Goal: Information Seeking & Learning: Check status

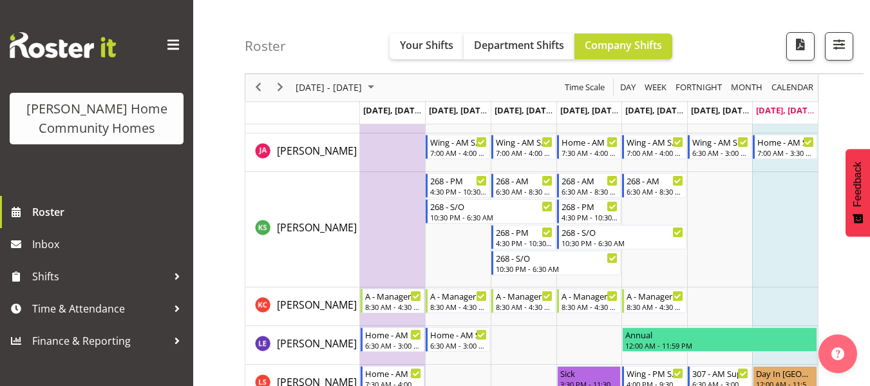
scroll to position [1127, 0]
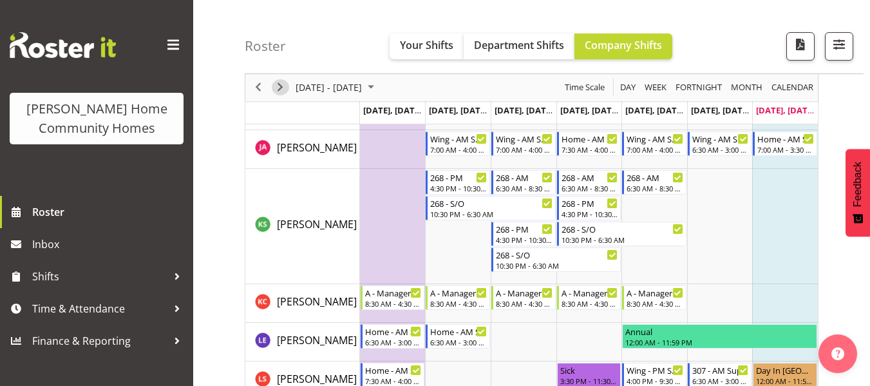
click at [276, 84] on span "Next" at bounding box center [279, 88] width 15 height 16
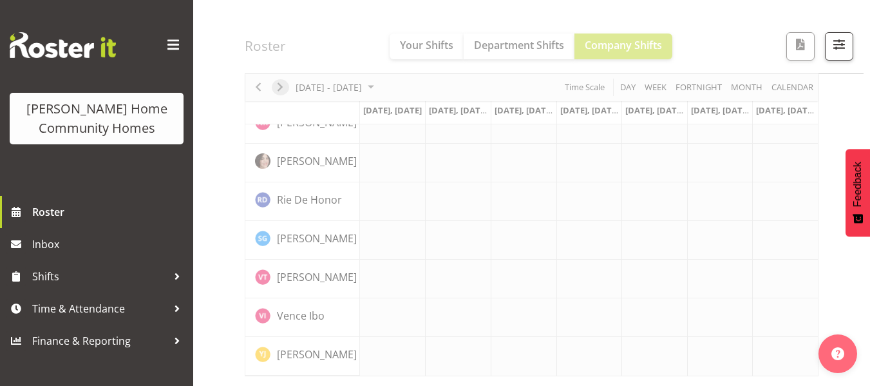
scroll to position [1042, 0]
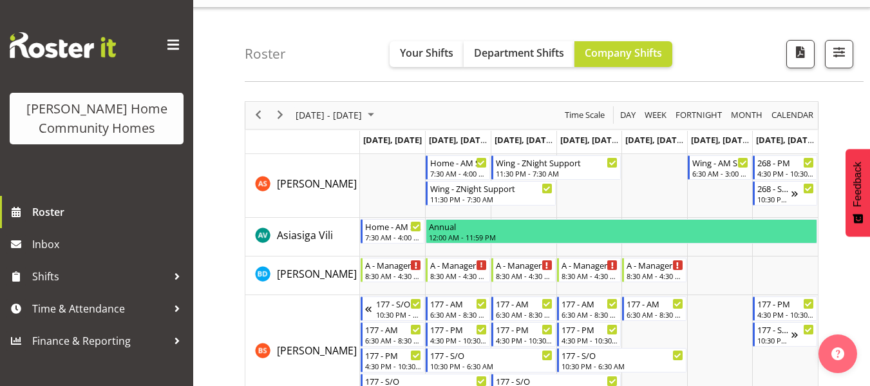
scroll to position [15, 0]
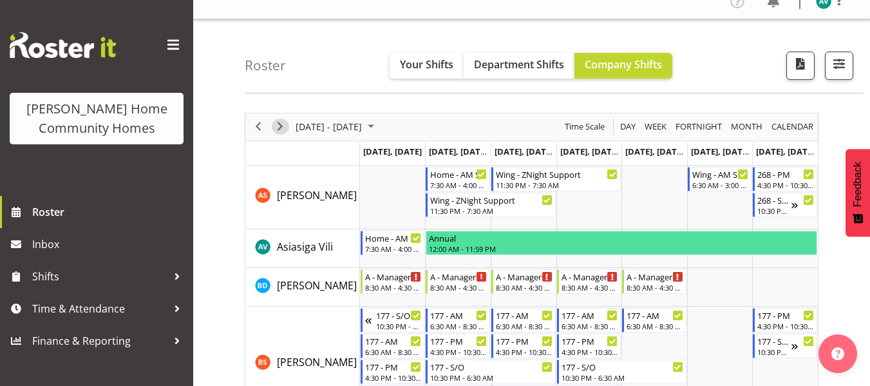
click at [281, 123] on span "Next" at bounding box center [279, 127] width 15 height 16
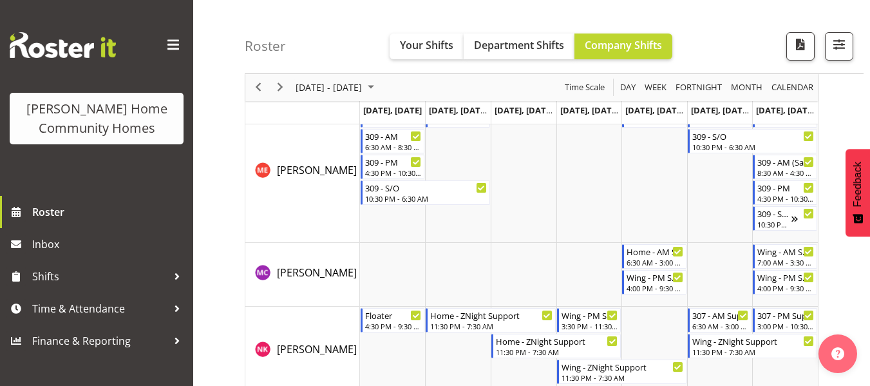
scroll to position [1665, 0]
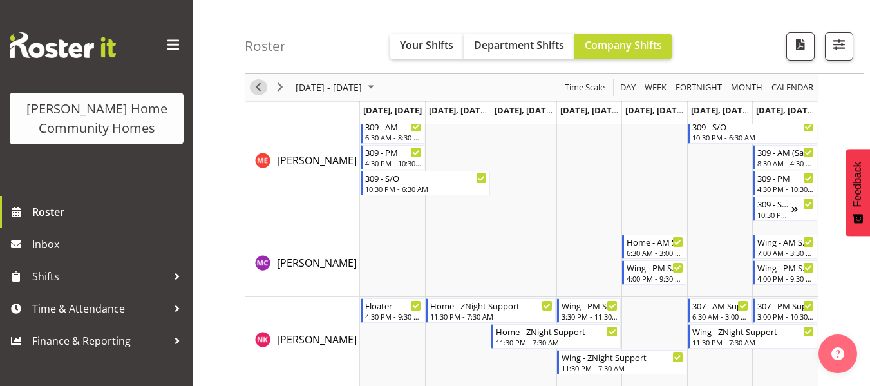
click at [260, 90] on span "Previous" at bounding box center [258, 88] width 15 height 16
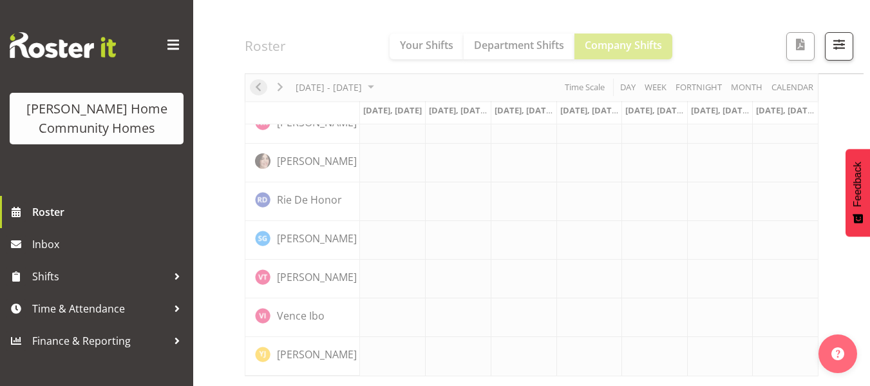
scroll to position [1042, 0]
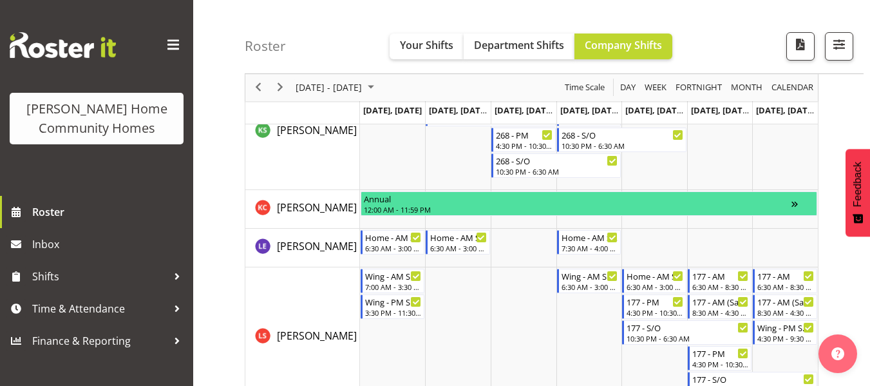
scroll to position [1577, 0]
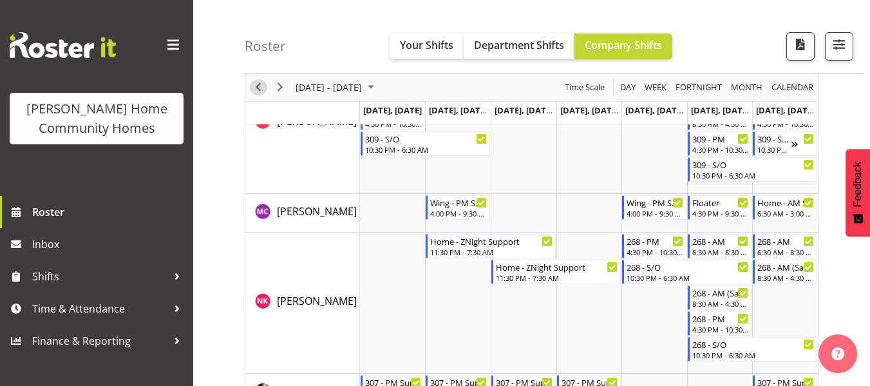
click at [257, 90] on span "Previous" at bounding box center [258, 88] width 15 height 16
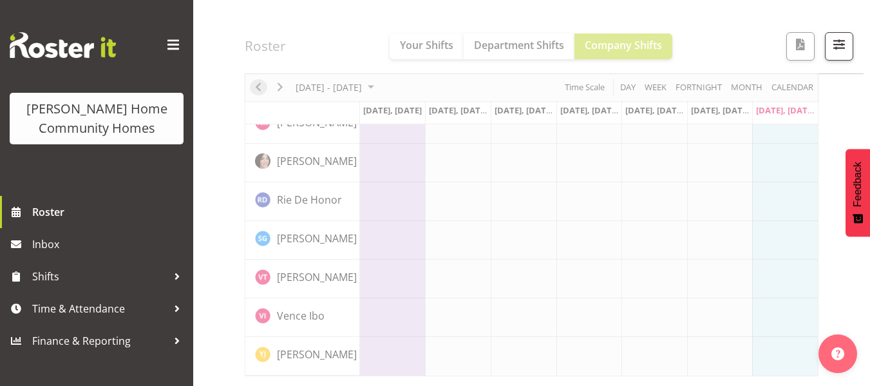
scroll to position [1042, 0]
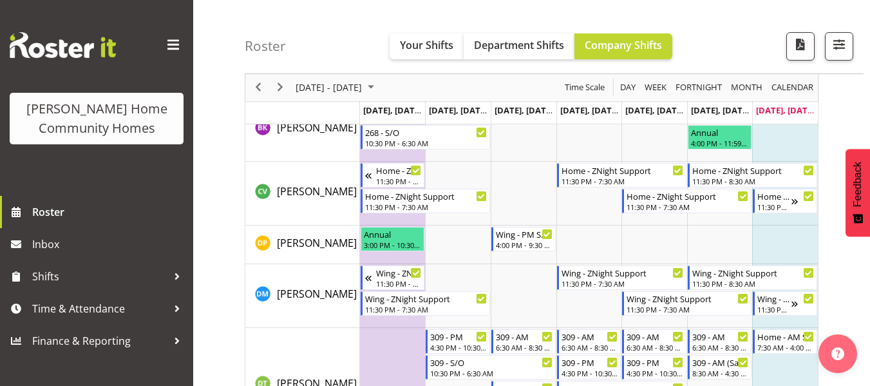
scroll to position [430, 0]
click at [277, 93] on span "Next" at bounding box center [279, 88] width 15 height 16
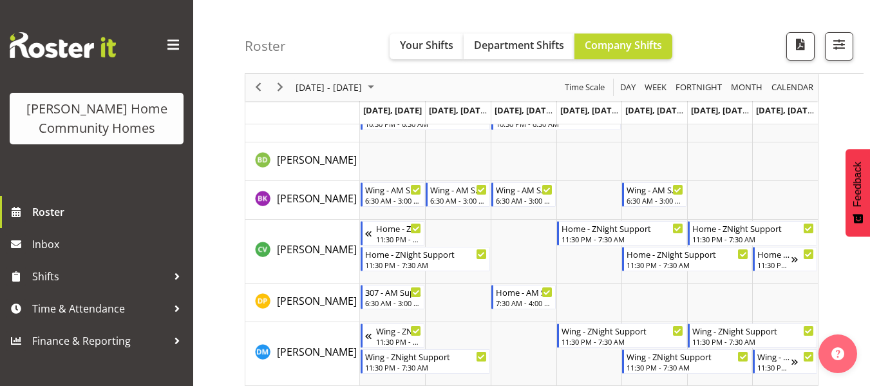
scroll to position [296, 0]
click at [284, 87] on span "Next" at bounding box center [279, 88] width 15 height 16
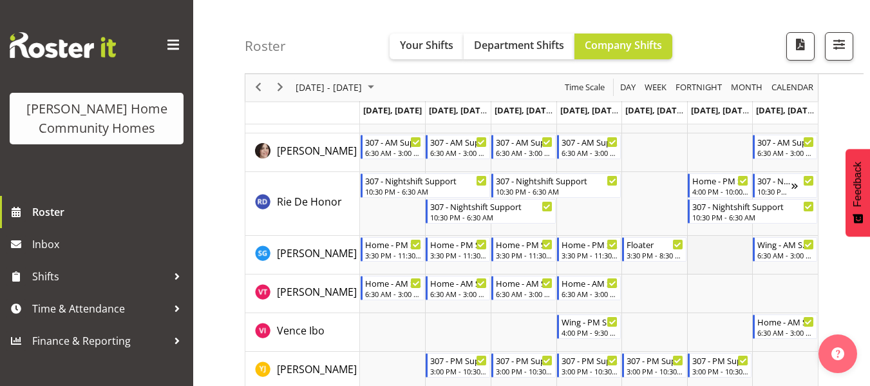
scroll to position [1933, 0]
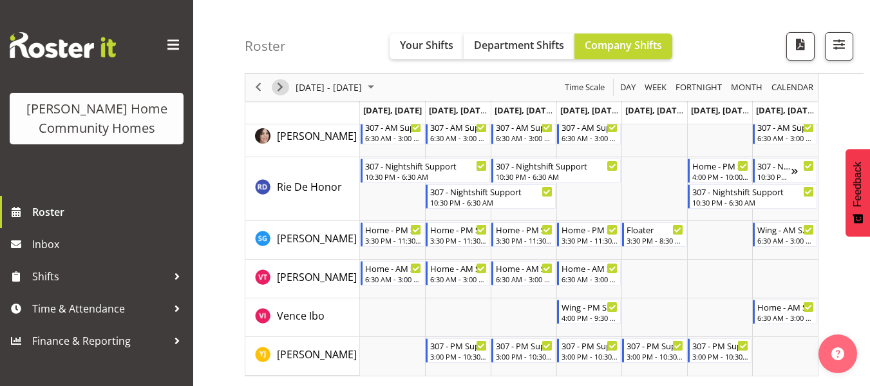
click at [276, 83] on span "Next" at bounding box center [279, 88] width 15 height 16
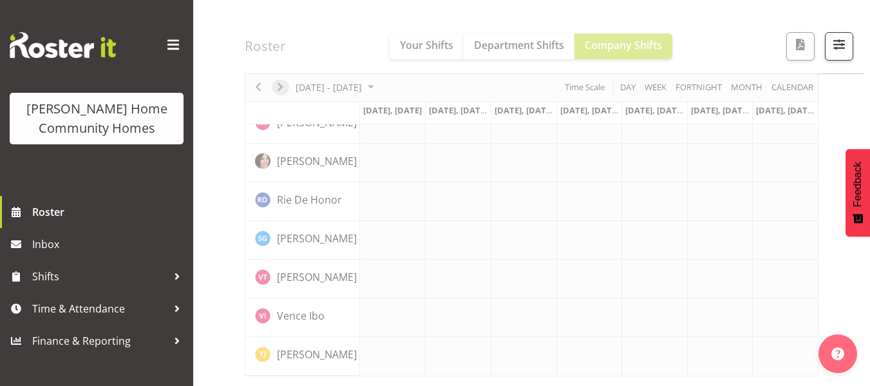
scroll to position [1042, 0]
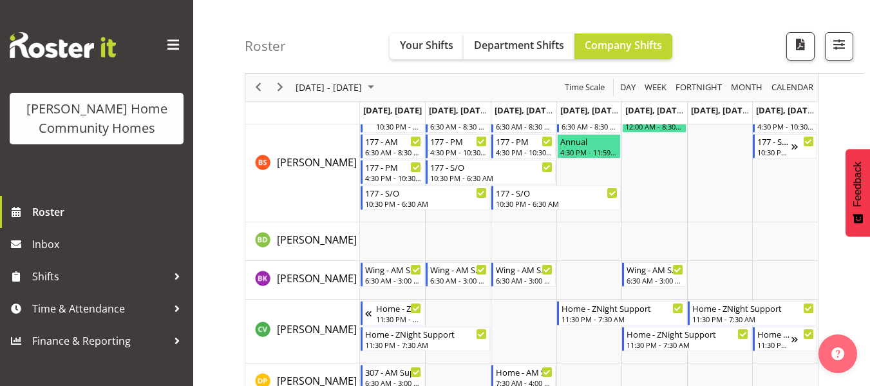
scroll to position [216, 0]
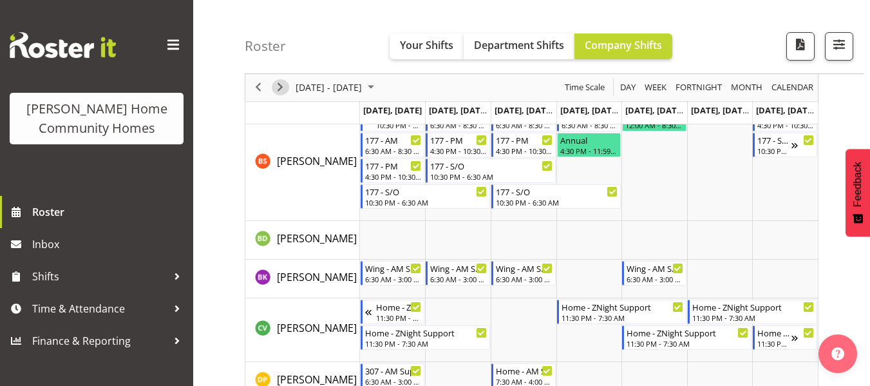
click at [279, 80] on span "Next" at bounding box center [279, 88] width 15 height 16
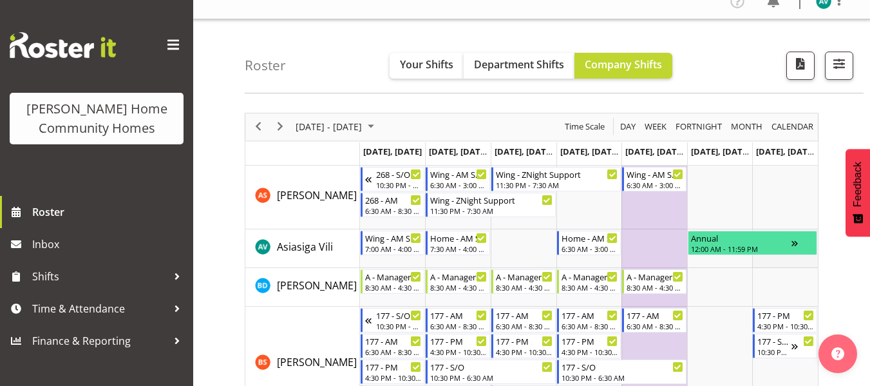
scroll to position [119, 0]
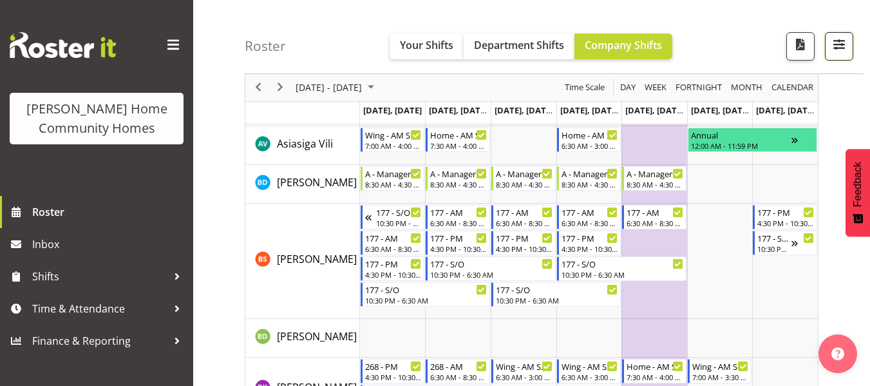
click at [847, 50] on span "button" at bounding box center [839, 44] width 17 height 17
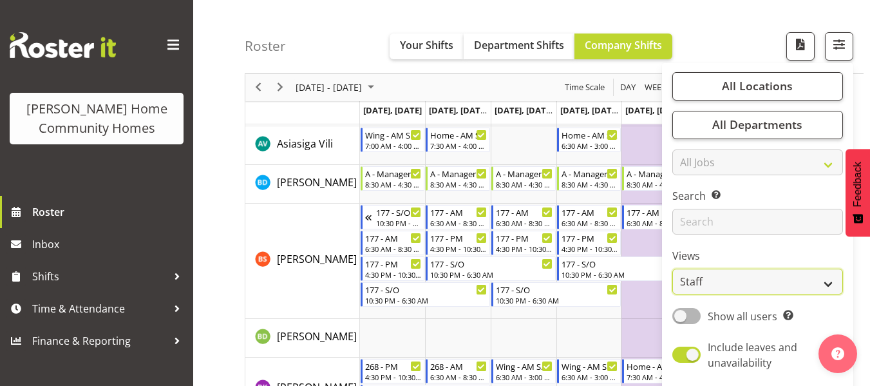
click at [699, 283] on select "Staff Role Shift - Horizontal Shift - Vertical Staff - Location" at bounding box center [757, 282] width 171 height 26
click at [673, 269] on select "Staff Role Shift - Horizontal Shift - Vertical Staff - Location" at bounding box center [757, 282] width 171 height 26
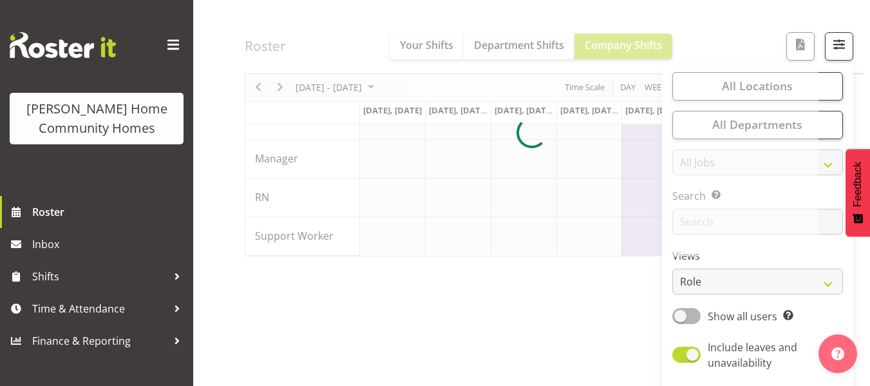
click at [728, 42] on div at bounding box center [532, 133] width 574 height 247
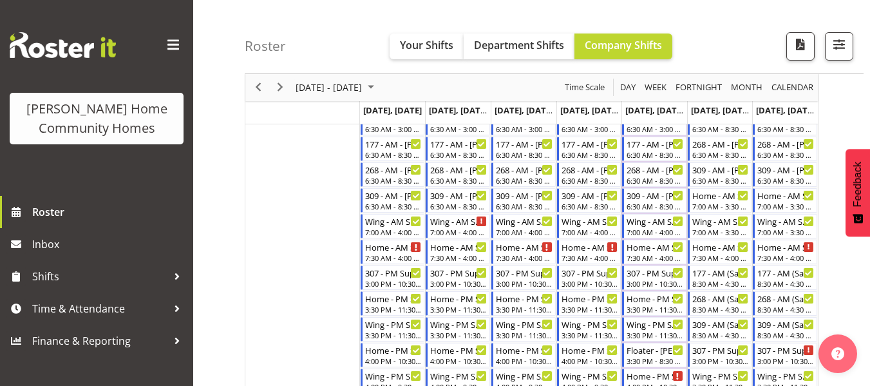
scroll to position [329, 0]
click at [865, 54] on div "October 20 - 26, 2025 Today Day Week Fortnight Month calendar Month Agenda Time…" at bounding box center [557, 346] width 625 height 1115
click at [841, 49] on span "button" at bounding box center [839, 44] width 17 height 17
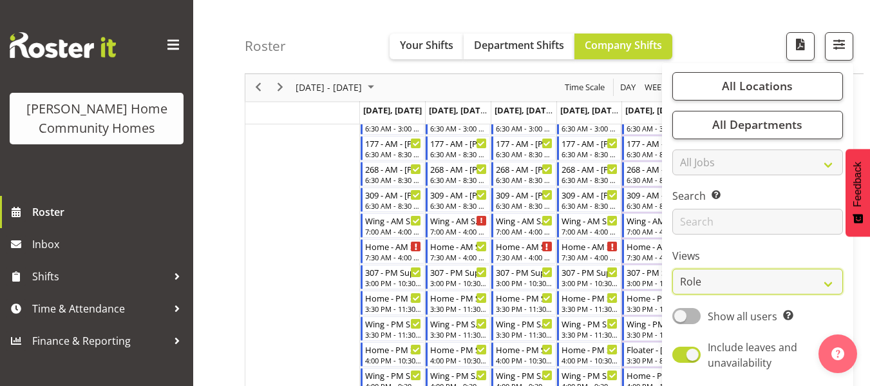
drag, startPoint x: 726, startPoint y: 281, endPoint x: 700, endPoint y: 182, distance: 102.5
click at [700, 182] on div "All Locations Clear 177 Halswell Rd 268 Hendersons Rd 307 Hendersons Rd 309 Hen…" at bounding box center [757, 227] width 191 height 319
click at [673, 269] on select "Staff Role Shift - Horizontal Shift - Vertical Staff - Location" at bounding box center [757, 282] width 171 height 26
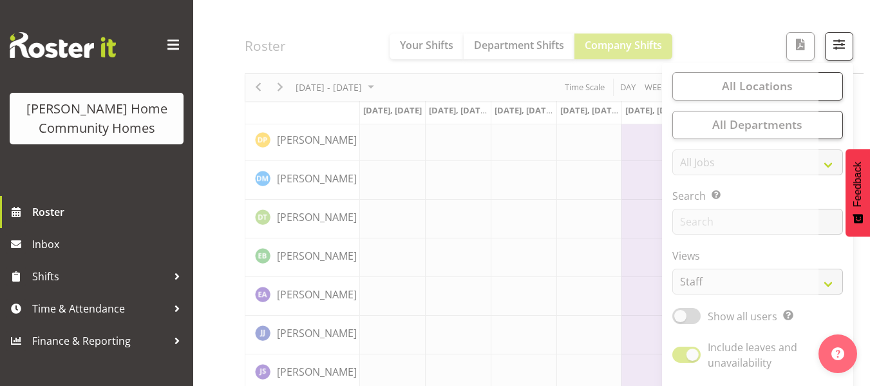
scroll to position [0, 0]
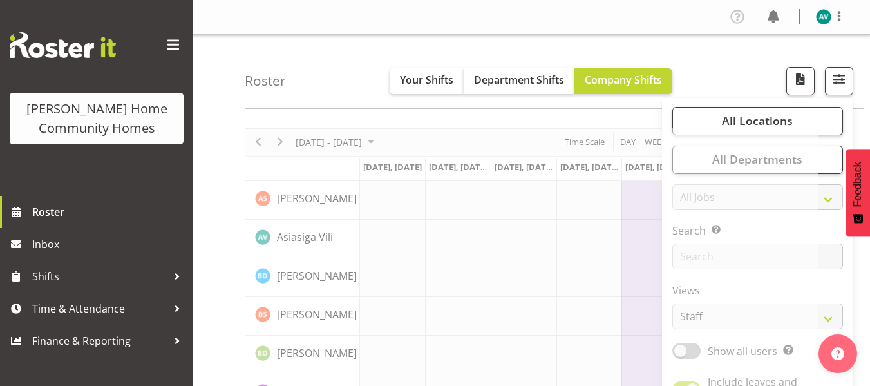
click at [721, 39] on div "Roster Your Shifts Department Shifts Company Shifts All Locations Clear 177 Hal…" at bounding box center [554, 72] width 619 height 74
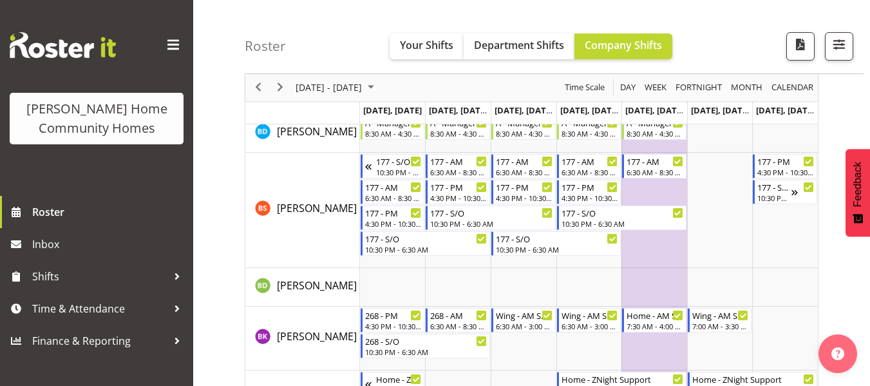
scroll to position [5, 0]
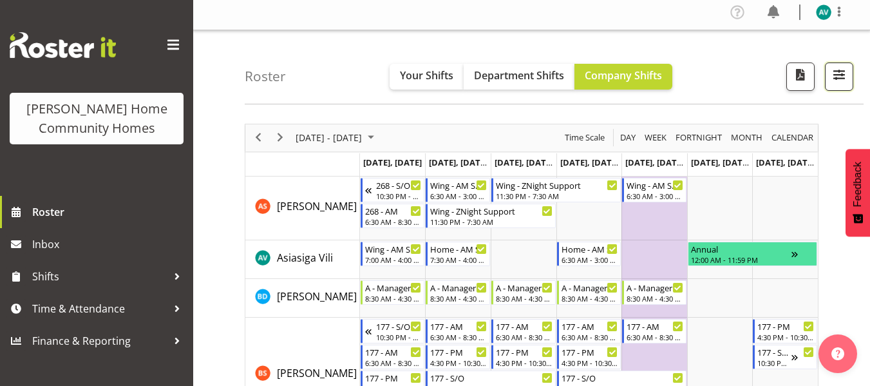
click at [843, 73] on span "button" at bounding box center [839, 74] width 17 height 17
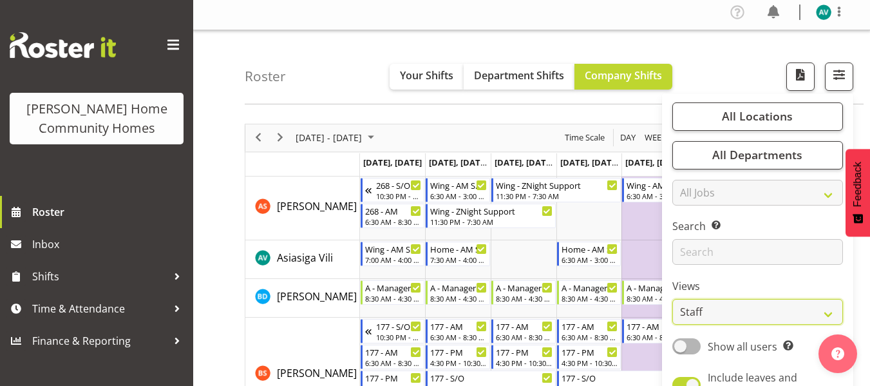
drag, startPoint x: 701, startPoint y: 316, endPoint x: 702, endPoint y: 226, distance: 90.2
click at [702, 226] on div "All Locations Clear 177 Halswell Rd 268 Hendersons Rd 307 Hendersons Rd 309 Hen…" at bounding box center [757, 258] width 191 height 319
select select "role"
click at [673, 299] on select "Staff Role Shift - Horizontal Shift - Vertical Staff - Location" at bounding box center [757, 312] width 171 height 26
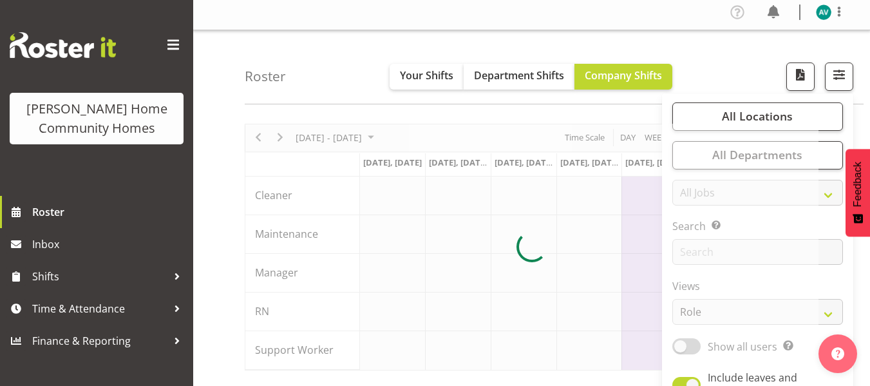
click at [733, 62] on div "Roster Your Shifts Department Shifts Company Shifts All Locations Clear 177 Hal…" at bounding box center [554, 67] width 619 height 74
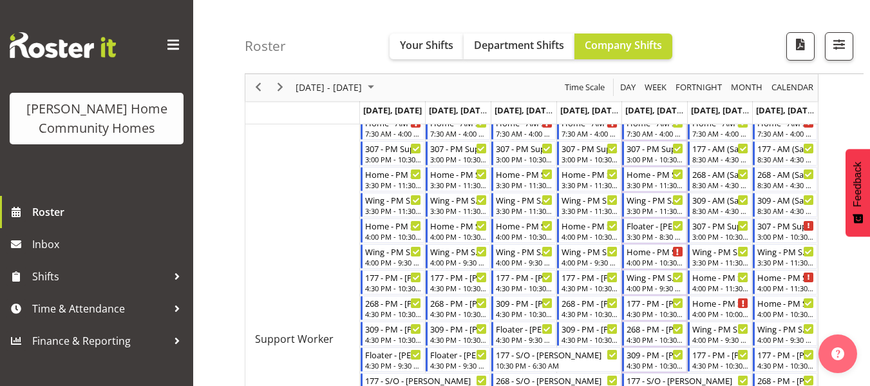
scroll to position [455, 0]
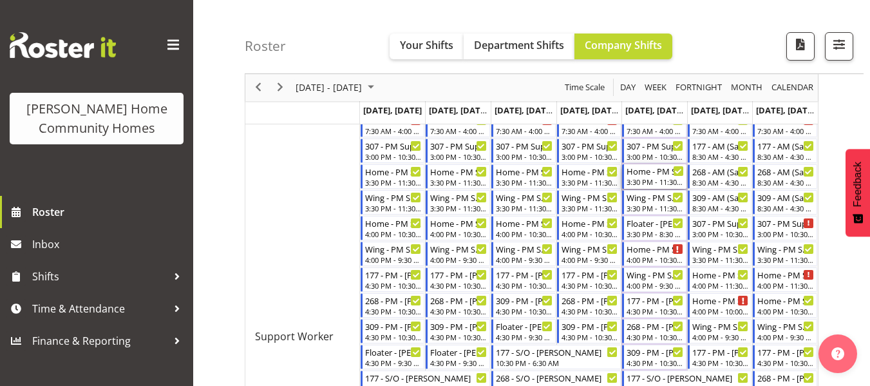
click at [652, 182] on div "3:30 PM - 11:30 PM" at bounding box center [655, 181] width 57 height 10
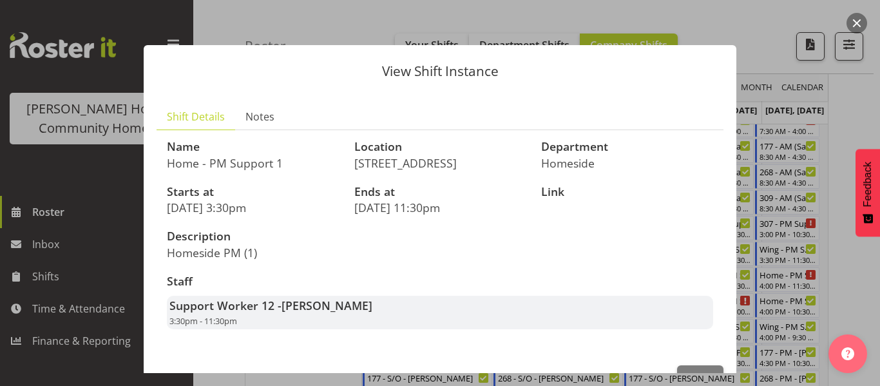
click at [863, 133] on div at bounding box center [440, 193] width 880 height 386
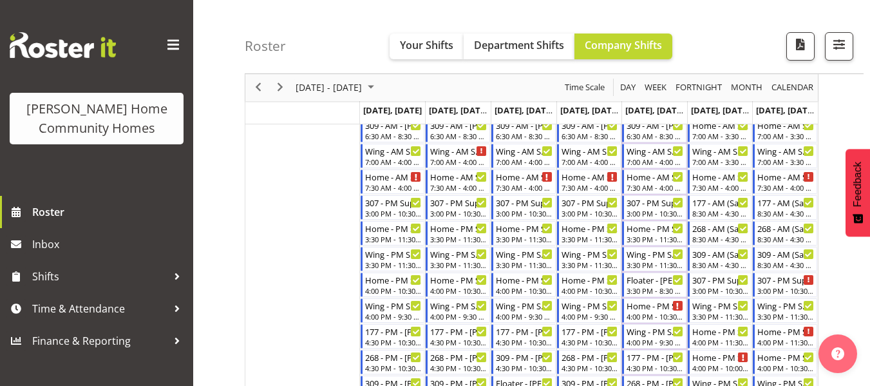
scroll to position [399, 0]
click at [650, 292] on div "3:30 PM - 8:30 PM" at bounding box center [655, 289] width 57 height 10
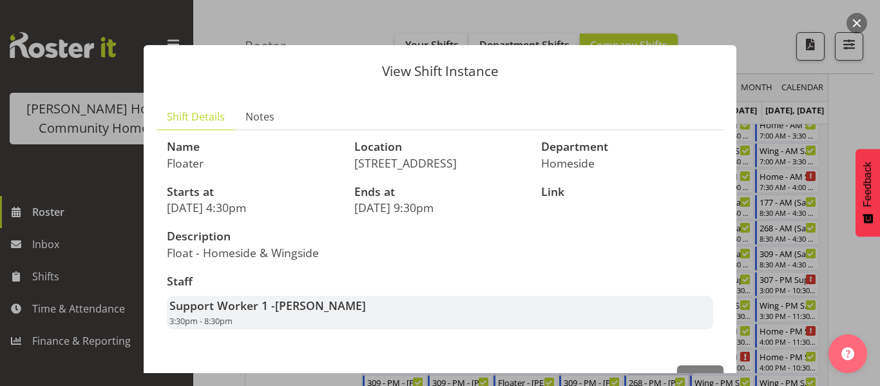
click at [842, 126] on div at bounding box center [440, 193] width 880 height 386
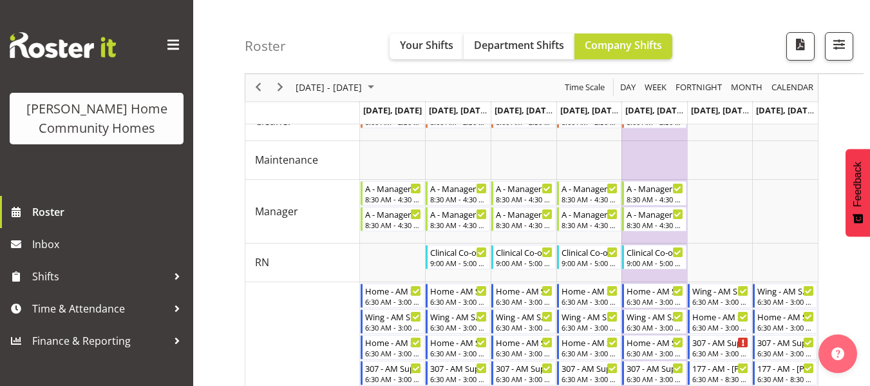
scroll to position [73, 0]
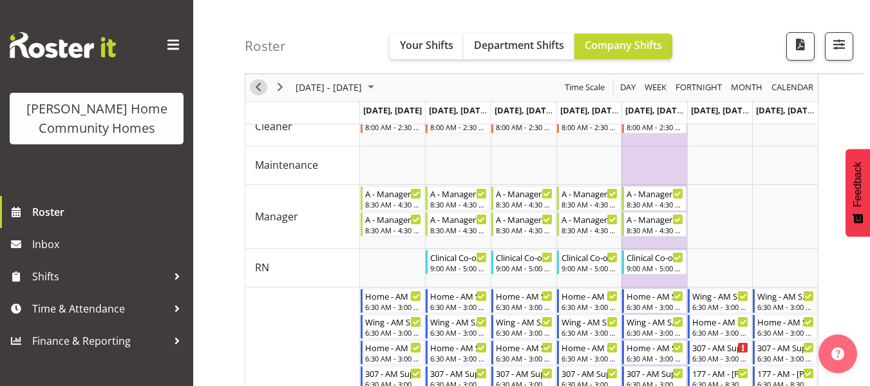
click at [260, 88] on span "Previous" at bounding box center [258, 88] width 15 height 16
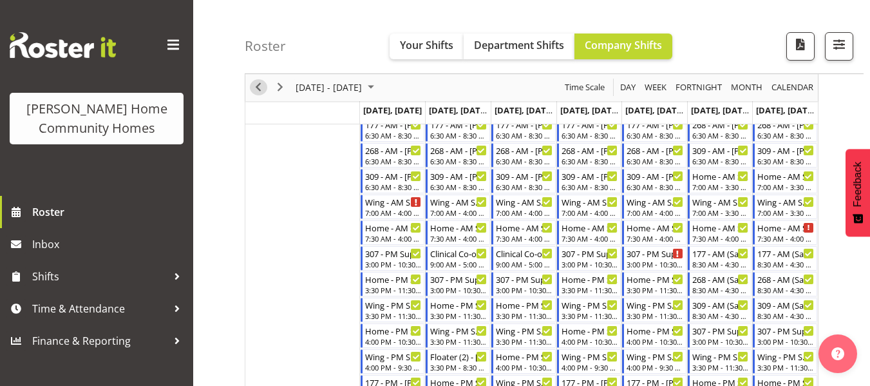
scroll to position [347, 0]
click at [382, 208] on div "Wing - AM Support 2 - Unfilled 7:00 AM - 4:00 PM" at bounding box center [393, 207] width 57 height 24
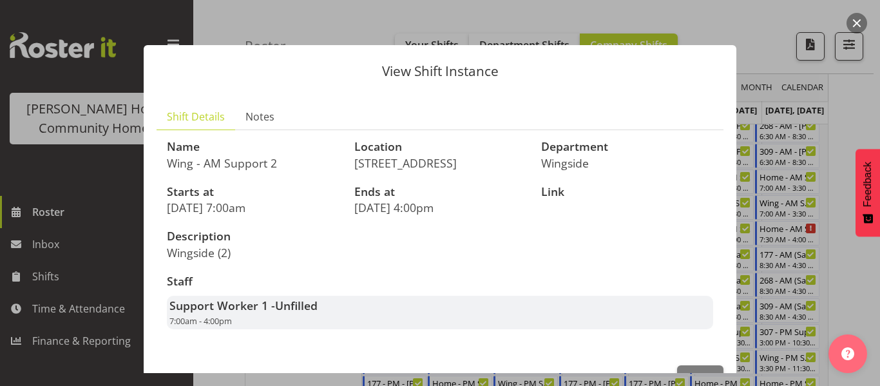
click at [839, 146] on div at bounding box center [440, 193] width 880 height 386
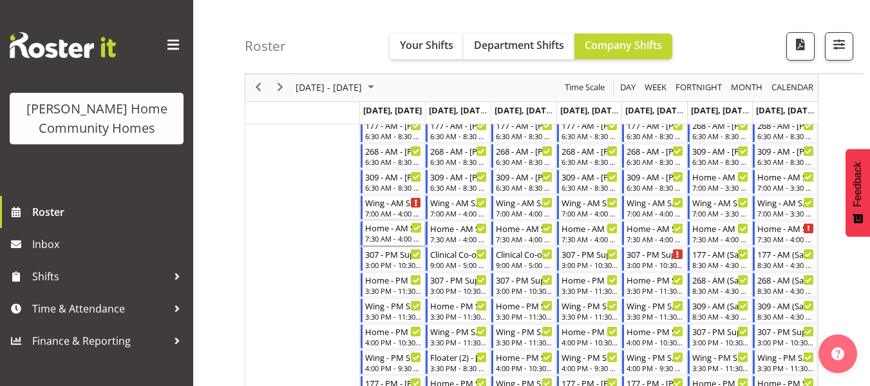
click at [389, 235] on div "7:30 AM - 4:00 PM" at bounding box center [393, 238] width 57 height 10
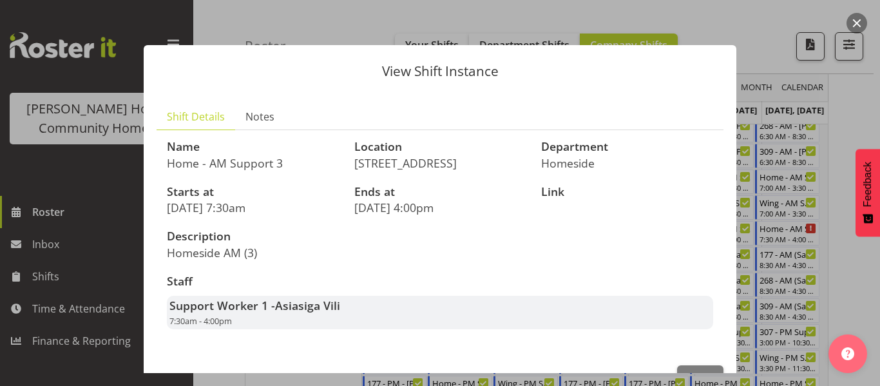
click at [841, 111] on div at bounding box center [440, 193] width 880 height 386
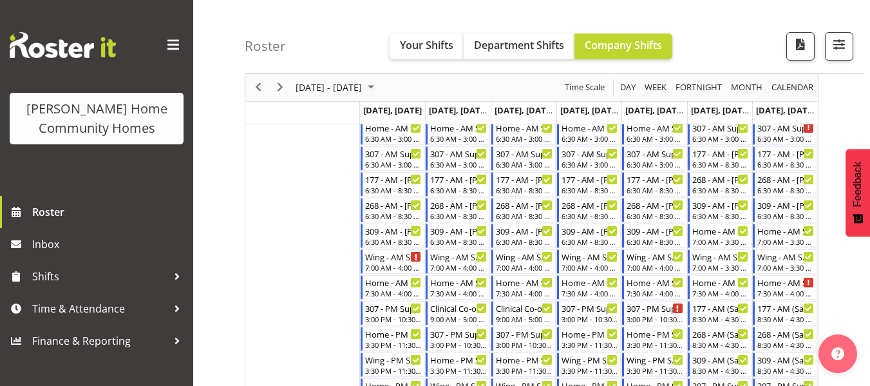
scroll to position [294, 0]
click at [260, 89] on span "Previous" at bounding box center [258, 88] width 15 height 16
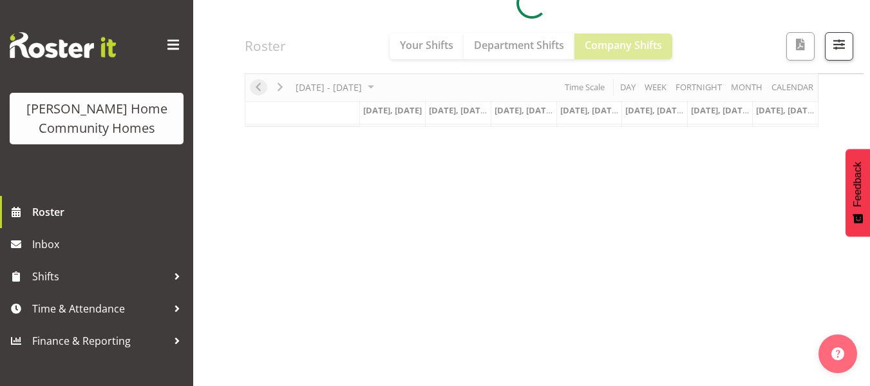
scroll to position [248, 0]
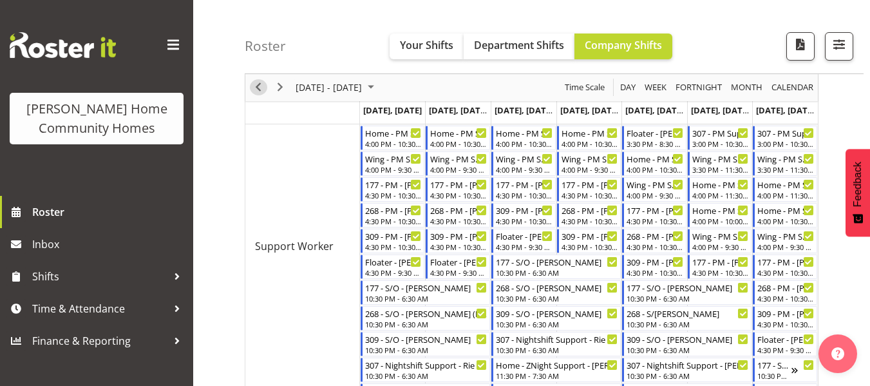
scroll to position [508, 0]
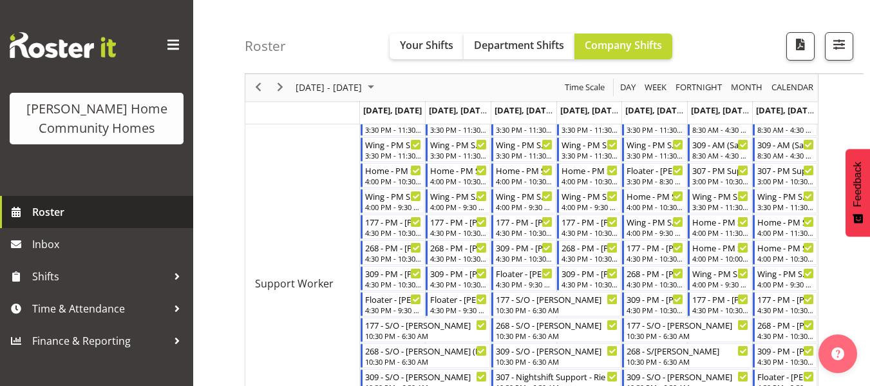
click at [66, 207] on span "Roster" at bounding box center [109, 211] width 155 height 19
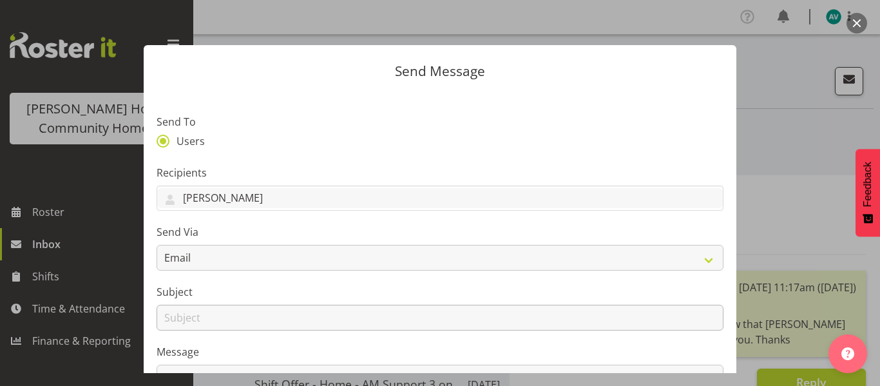
type input "pick up shift"
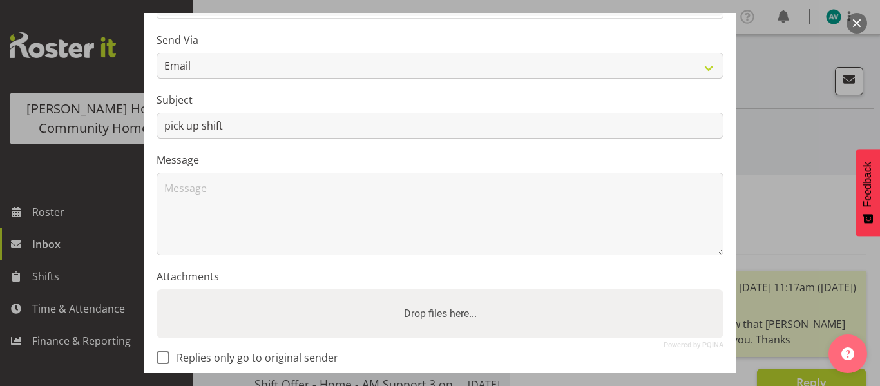
scroll to position [194, 0]
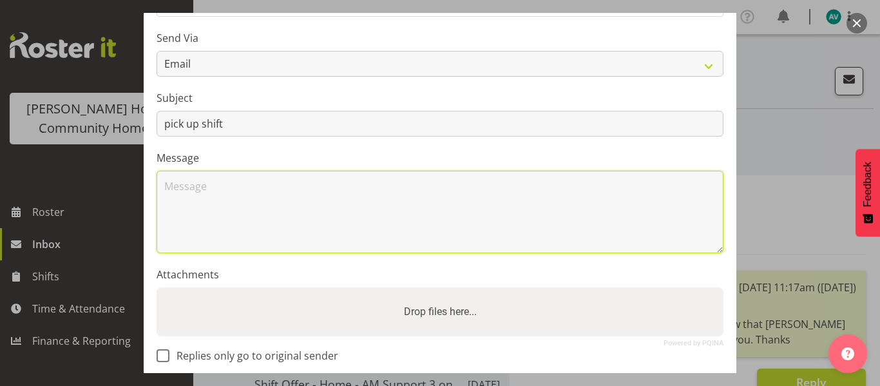
click at [281, 184] on textarea at bounding box center [440, 212] width 567 height 82
click at [576, 194] on textarea "Hye barb. Is there any chance i could work on the 22+23 730-4 on home side plea…" at bounding box center [440, 212] width 567 height 82
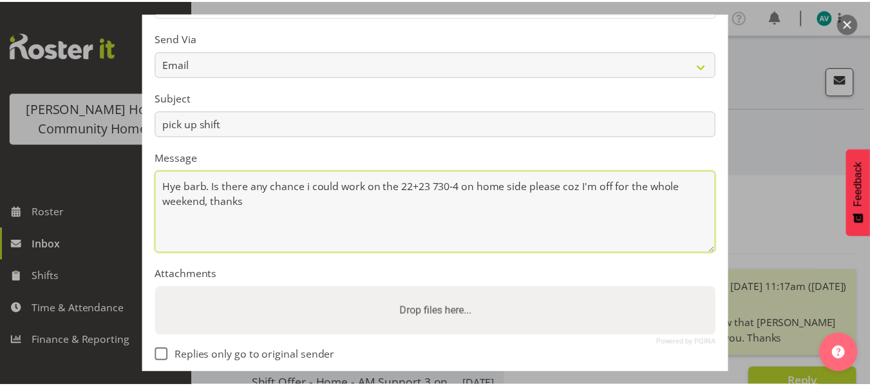
scroll to position [260, 0]
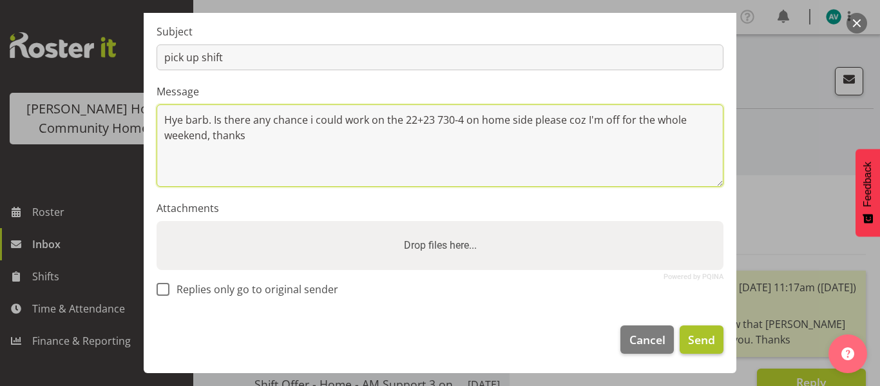
type textarea "Hye barb. Is there any chance i could work on the 22+23 730-4 on home side plea…"
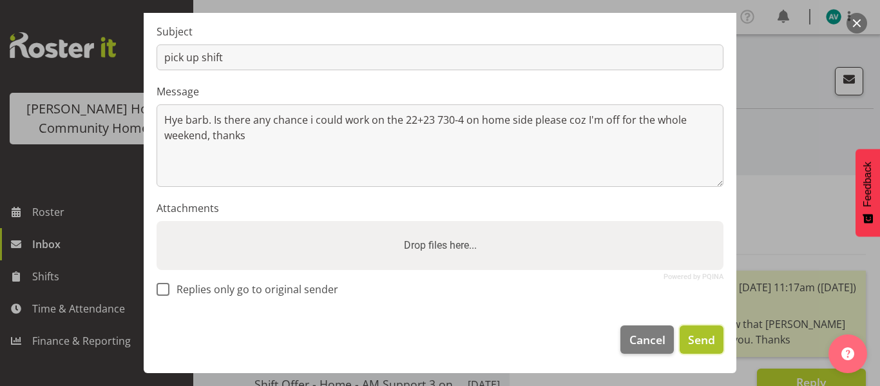
click at [695, 345] on span "Send" at bounding box center [701, 339] width 27 height 17
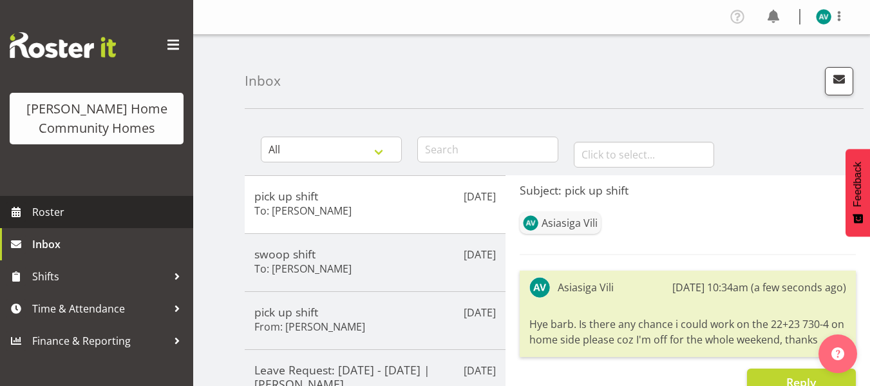
click at [59, 219] on span "Roster" at bounding box center [109, 211] width 155 height 19
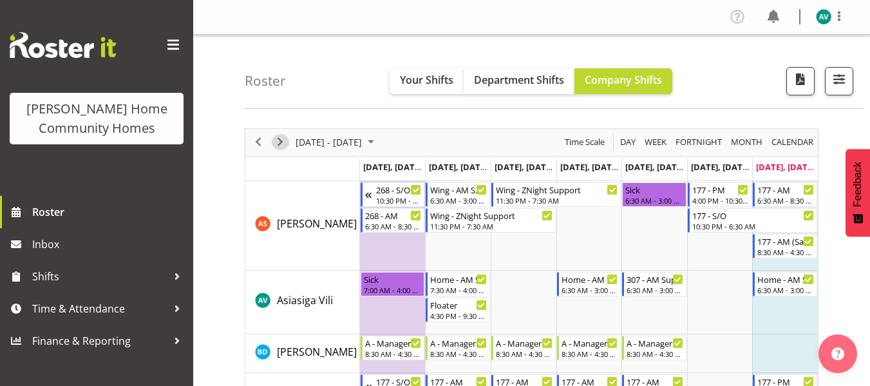
click at [272, 139] on button "Next" at bounding box center [280, 142] width 17 height 16
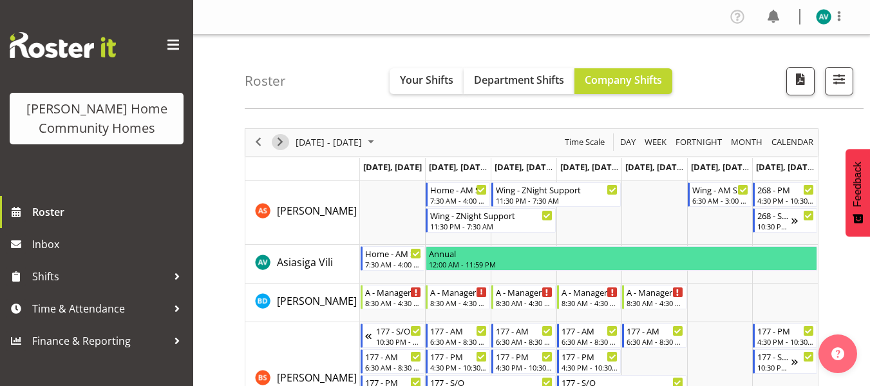
click at [276, 140] on span "Next" at bounding box center [279, 142] width 15 height 16
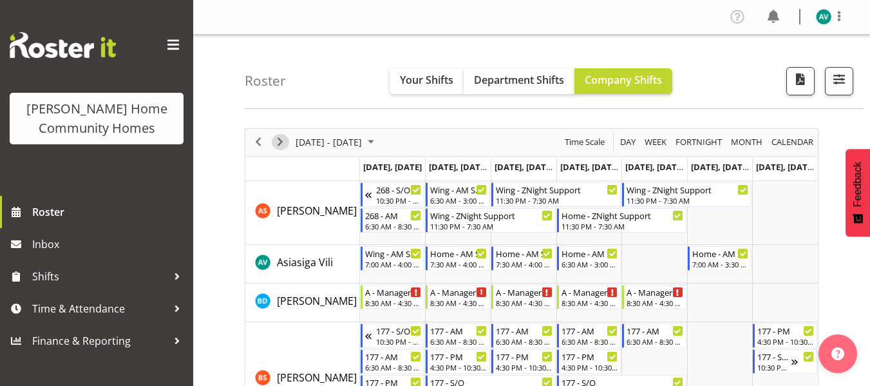
click at [284, 142] on span "Next" at bounding box center [279, 142] width 15 height 16
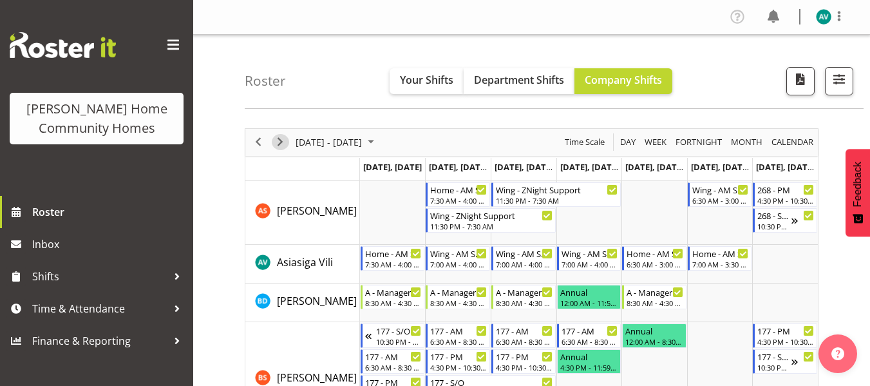
click at [281, 140] on span "Next" at bounding box center [279, 142] width 15 height 16
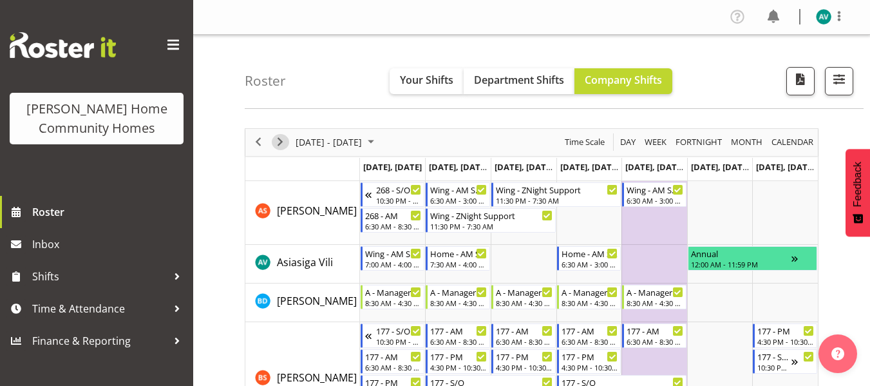
click at [280, 138] on span "Next" at bounding box center [279, 142] width 15 height 16
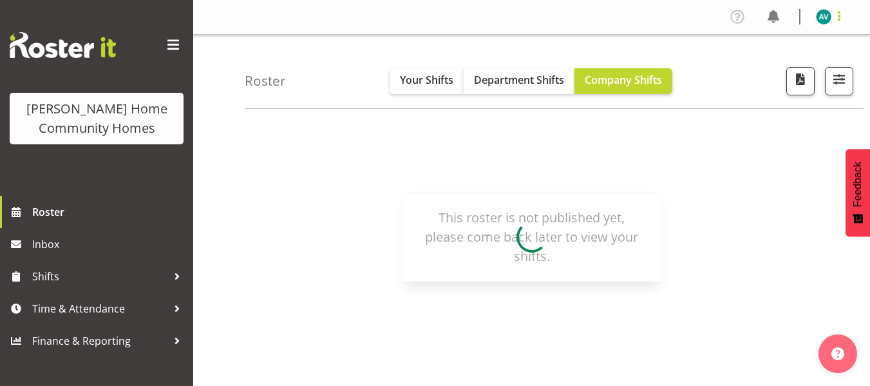
click at [837, 15] on span at bounding box center [838, 15] width 15 height 15
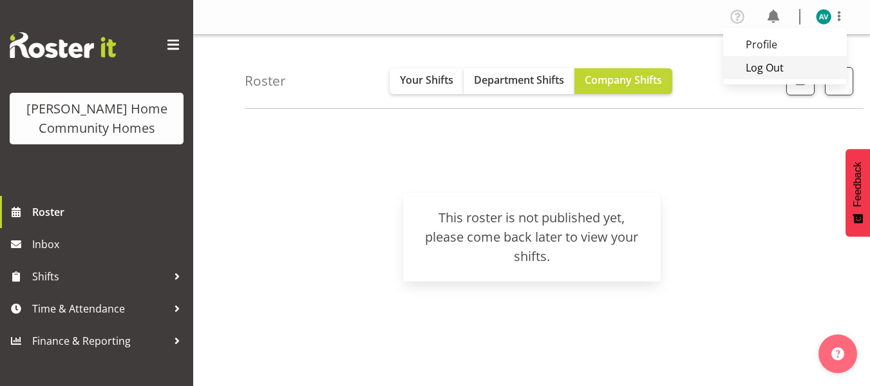
click at [763, 62] on link "Log Out" at bounding box center [785, 67] width 124 height 23
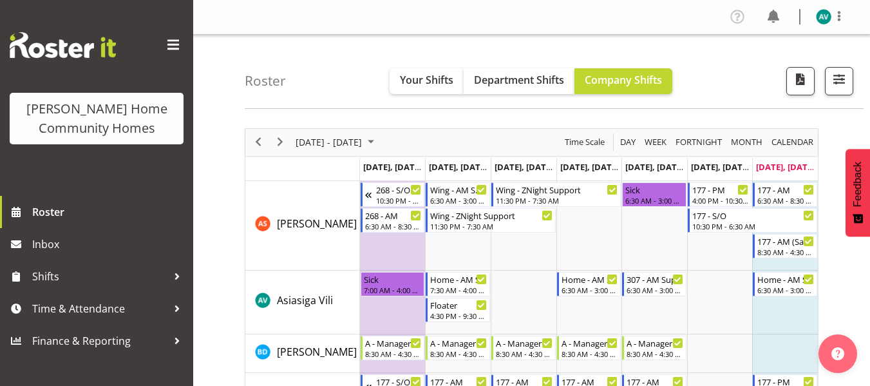
click at [704, 247] on td "Timeline Week of September 28, 2025" at bounding box center [720, 226] width 66 height 90
click at [837, 18] on span at bounding box center [838, 15] width 15 height 15
click at [757, 67] on link "Log Out" at bounding box center [785, 67] width 124 height 23
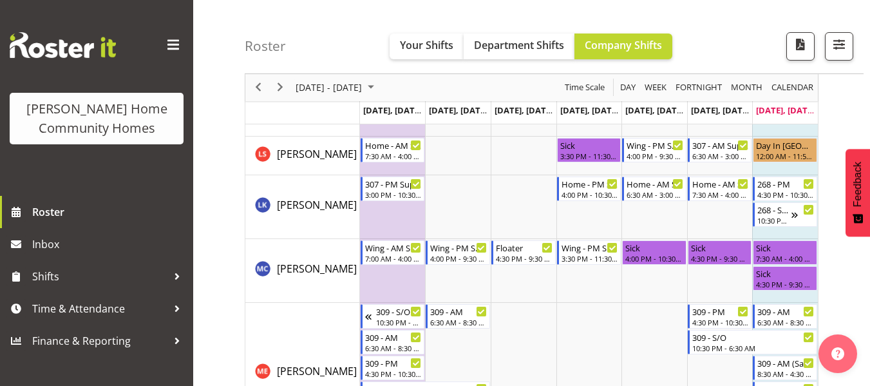
scroll to position [1352, 0]
click at [775, 145] on div "Day In [GEOGRAPHIC_DATA]" at bounding box center [784, 143] width 59 height 13
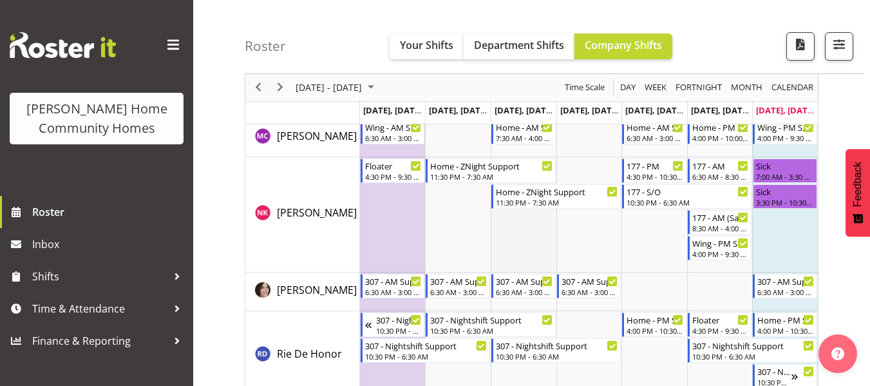
scroll to position [1676, 0]
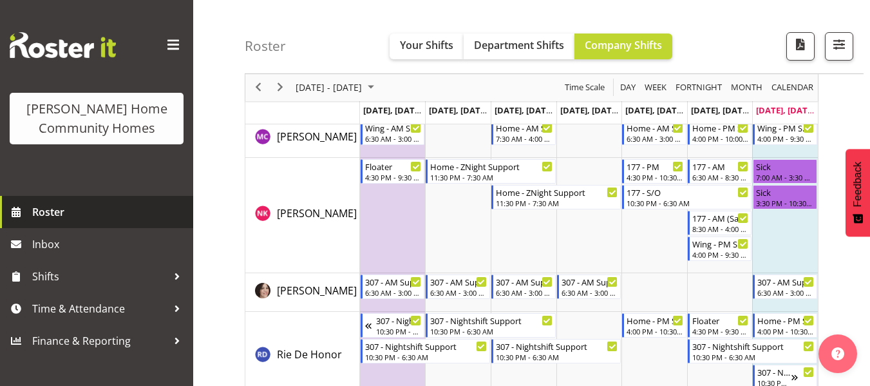
click at [101, 209] on span "Roster" at bounding box center [109, 211] width 155 height 19
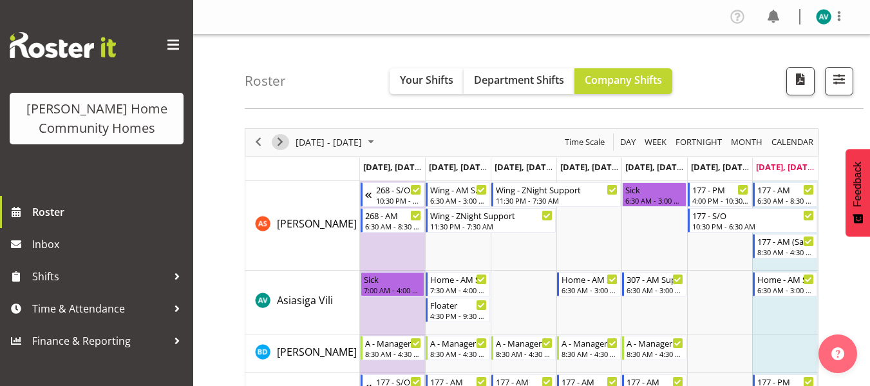
click at [279, 141] on span "Next" at bounding box center [279, 142] width 15 height 16
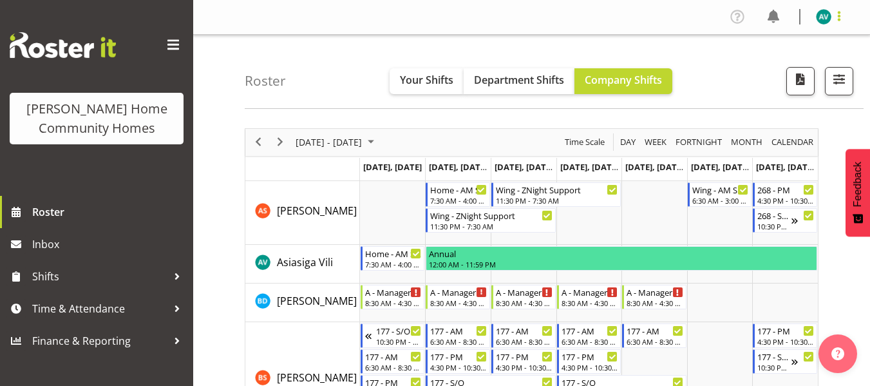
click at [836, 10] on span at bounding box center [838, 15] width 15 height 15
click at [766, 68] on link "Log Out" at bounding box center [785, 67] width 124 height 23
